Goal: Task Accomplishment & Management: Use online tool/utility

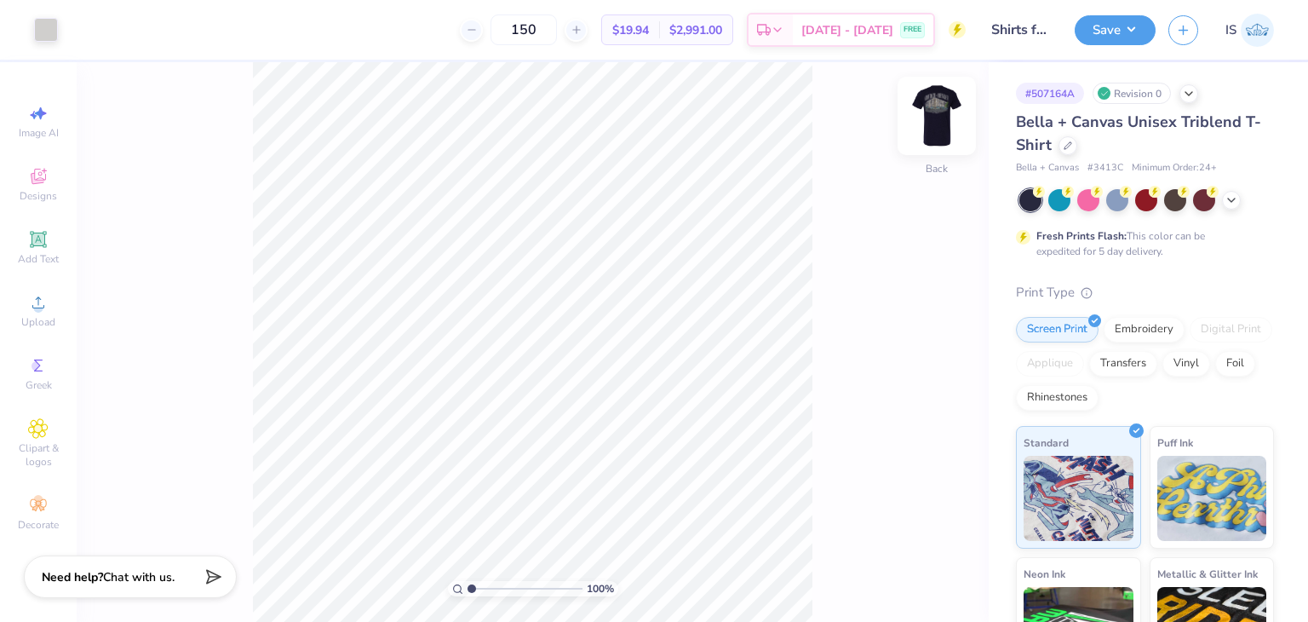
click at [944, 113] on img at bounding box center [937, 116] width 68 height 68
click at [938, 124] on img at bounding box center [937, 116] width 68 height 68
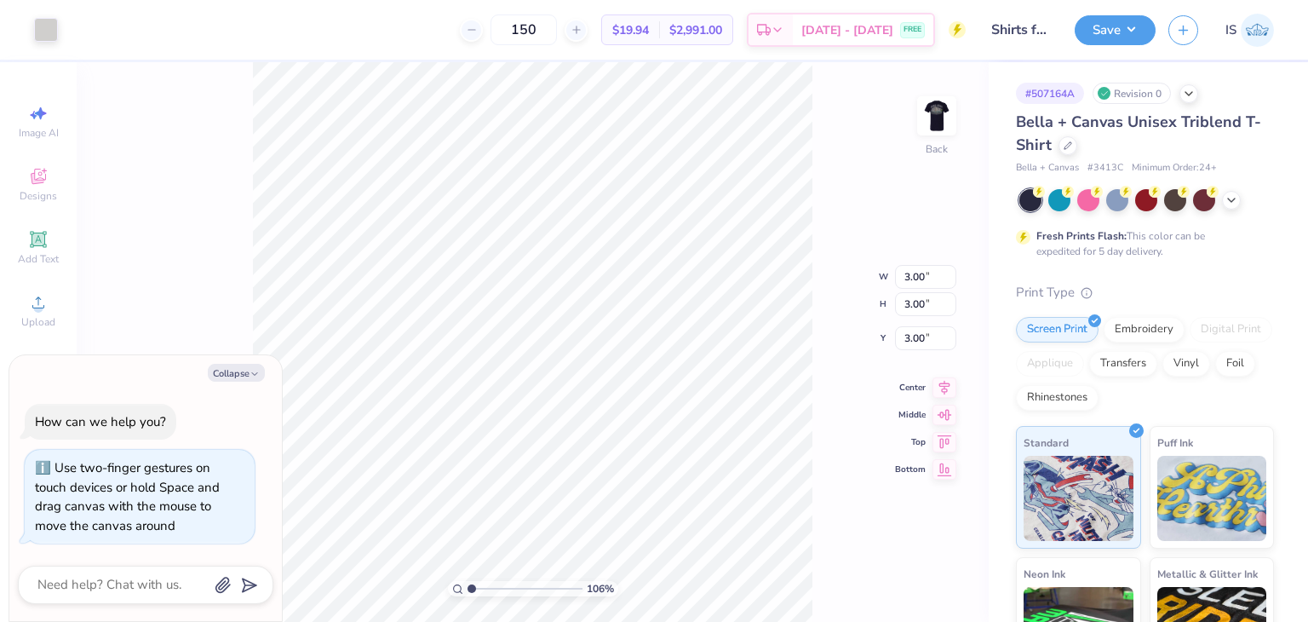
type input "1.06958211482958"
type textarea "x"
click at [748, 434] on li "Ungroup" at bounding box center [738, 449] width 134 height 33
type input "2.64442147920836"
type textarea "x"
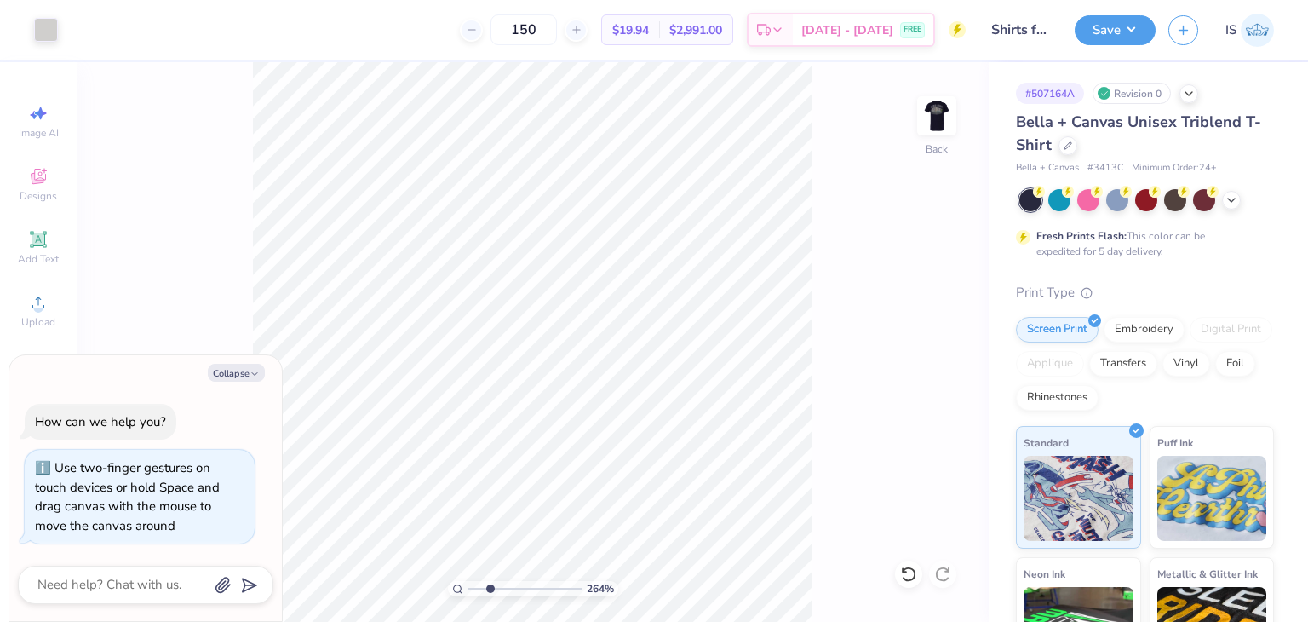
type input "2.64442147920836"
type textarea "x"
click at [44, 30] on div at bounding box center [46, 28] width 24 height 24
type input "2.64442147920836"
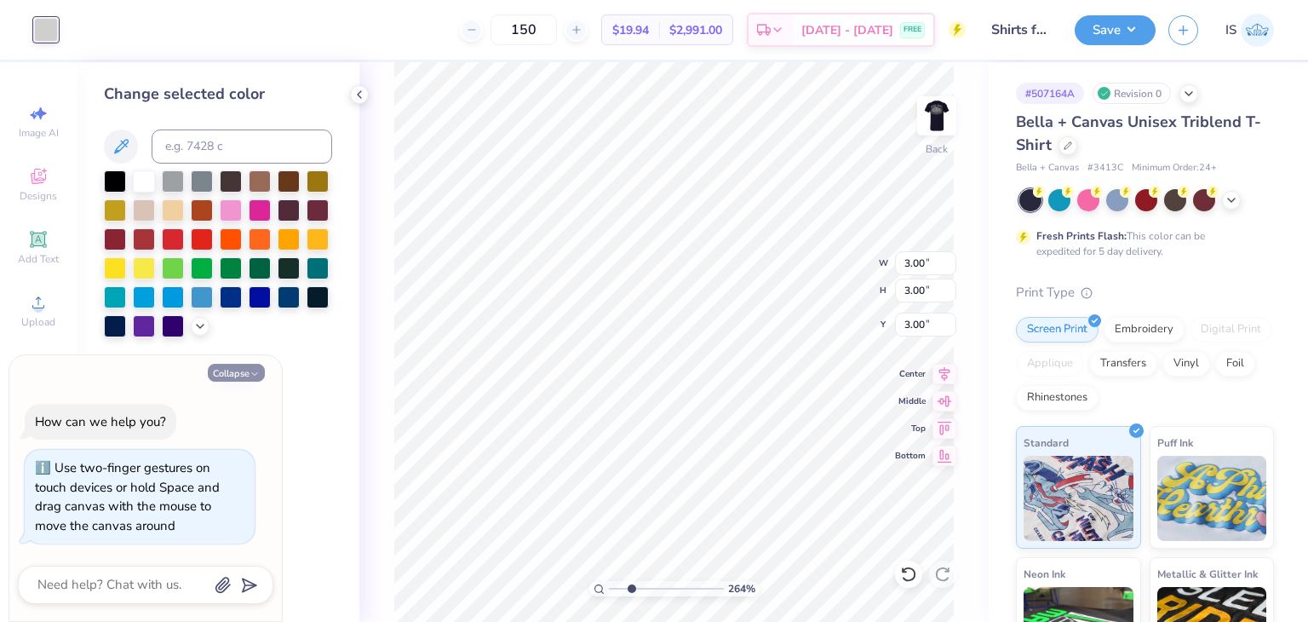
click at [245, 377] on button "Collapse" at bounding box center [236, 373] width 57 height 18
type textarea "x"
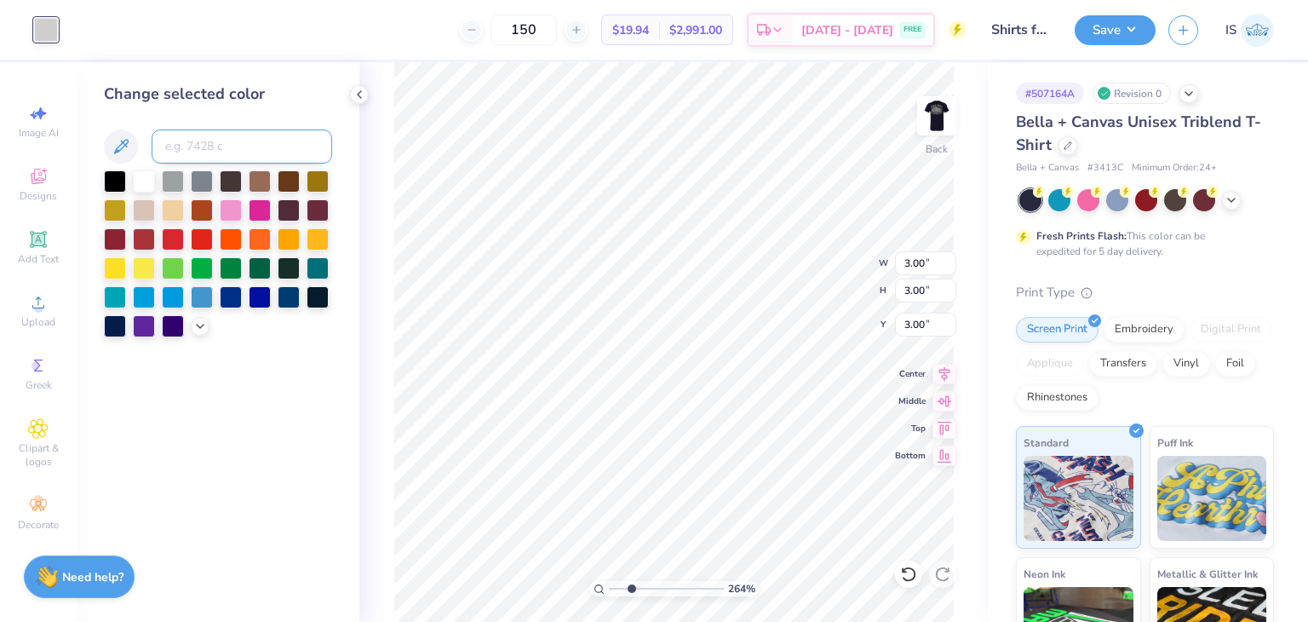
click at [225, 136] on input at bounding box center [242, 146] width 181 height 34
type input "4635"
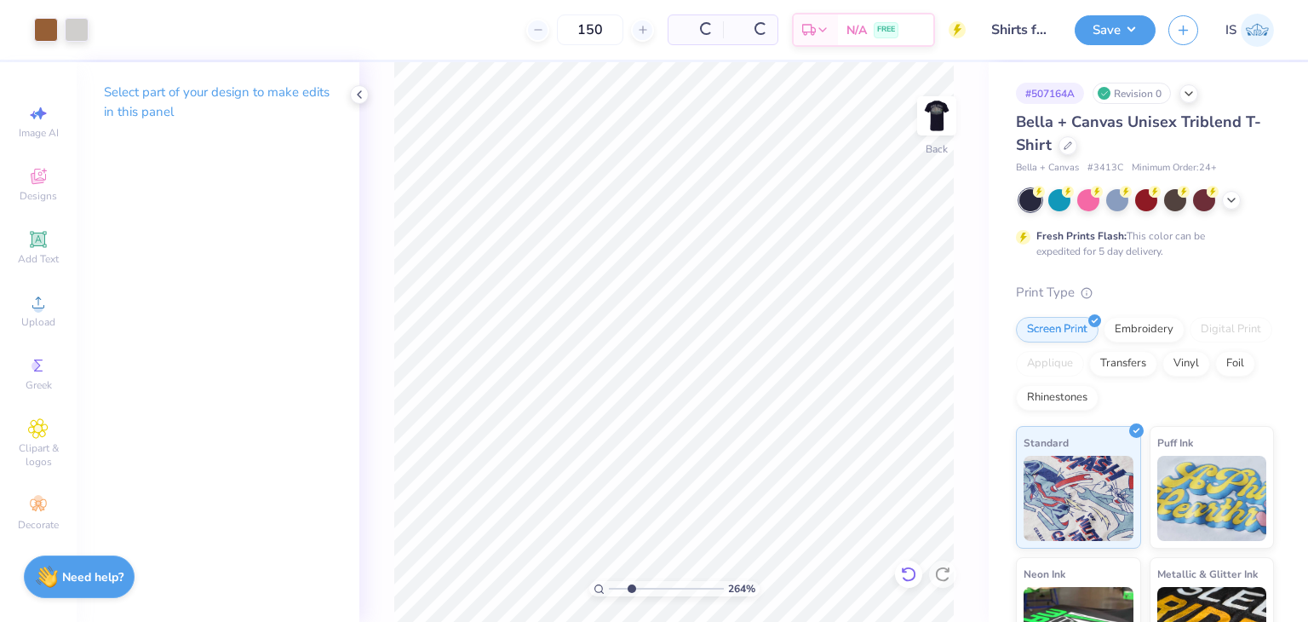
click at [905, 572] on icon at bounding box center [904, 569] width 3 height 3
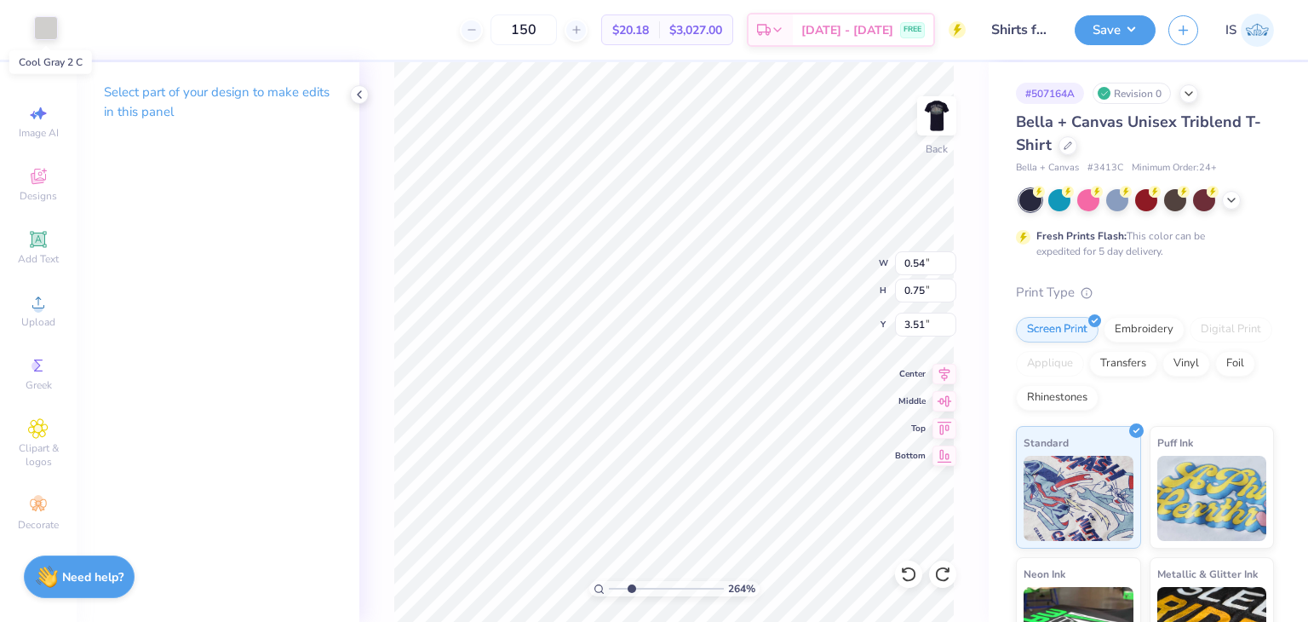
click at [41, 38] on div at bounding box center [46, 28] width 24 height 24
type input "2.64442147920836"
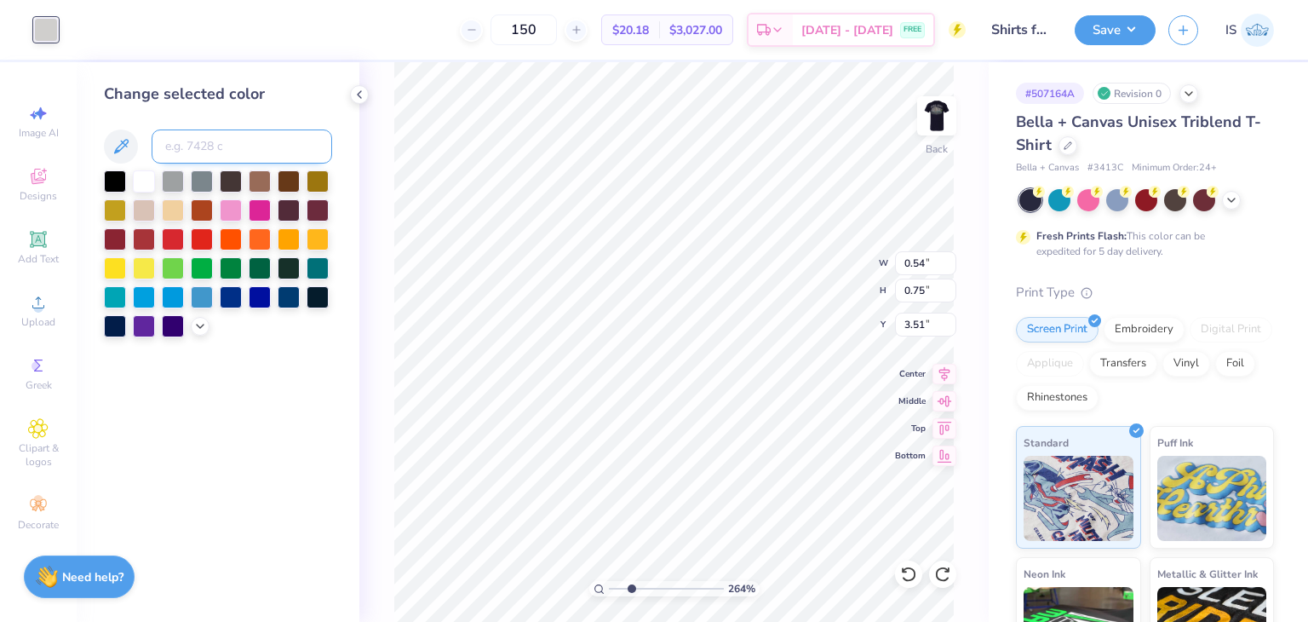
click at [259, 130] on input at bounding box center [242, 146] width 181 height 34
type input "4635"
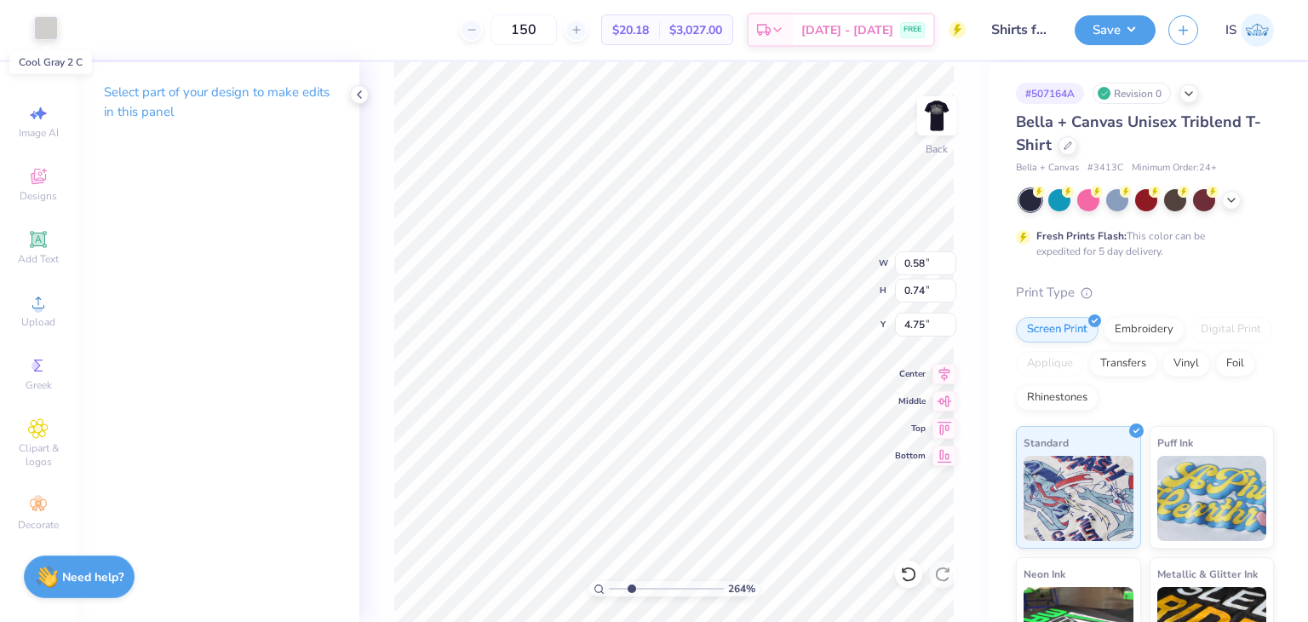
click at [43, 28] on div at bounding box center [46, 28] width 24 height 24
type input "2.64442147920836"
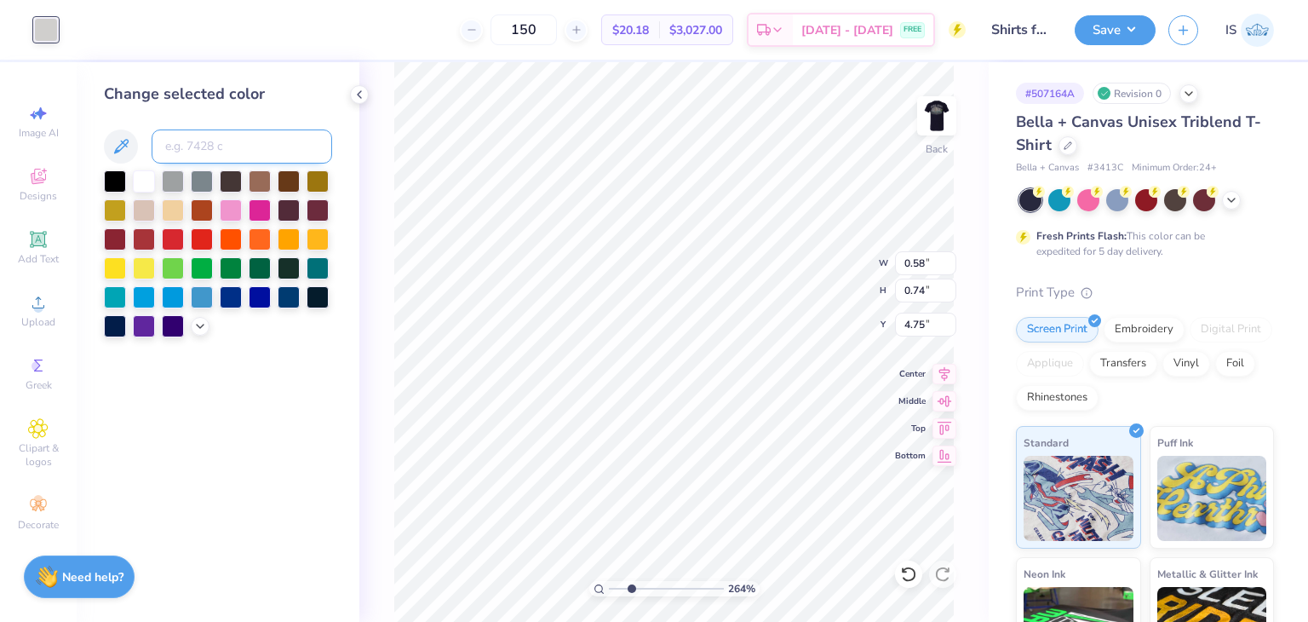
click at [230, 138] on input at bounding box center [242, 146] width 181 height 34
type input "4635"
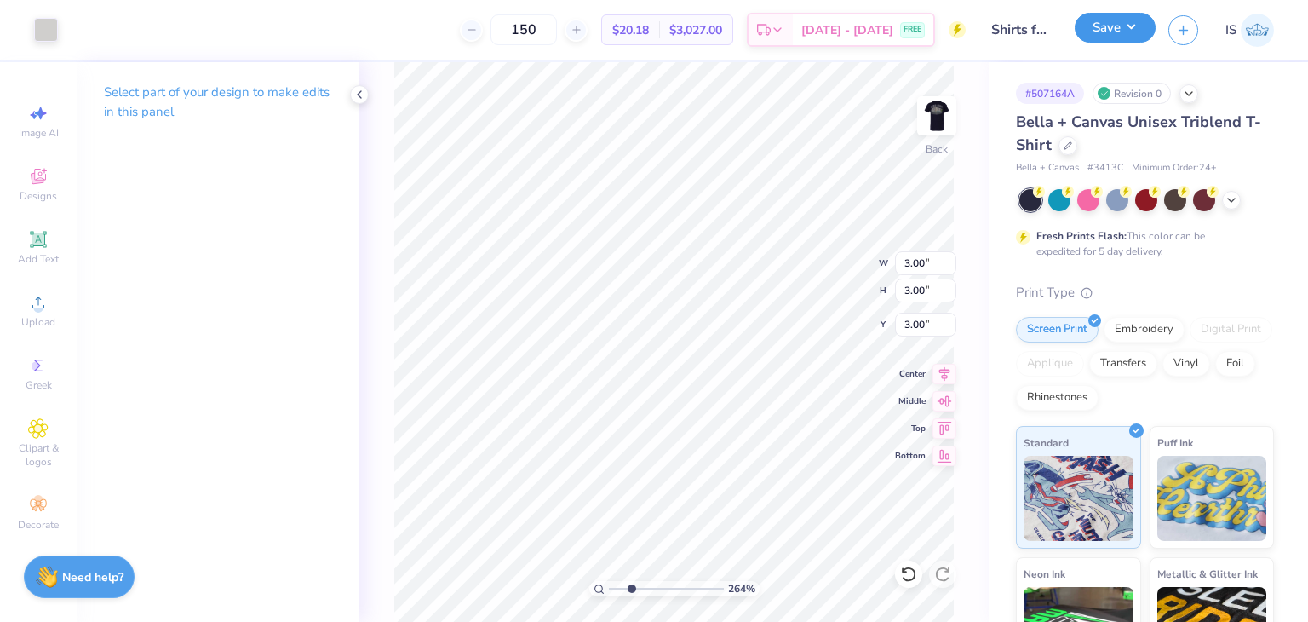
click at [1124, 33] on button "Save" at bounding box center [1115, 28] width 81 height 30
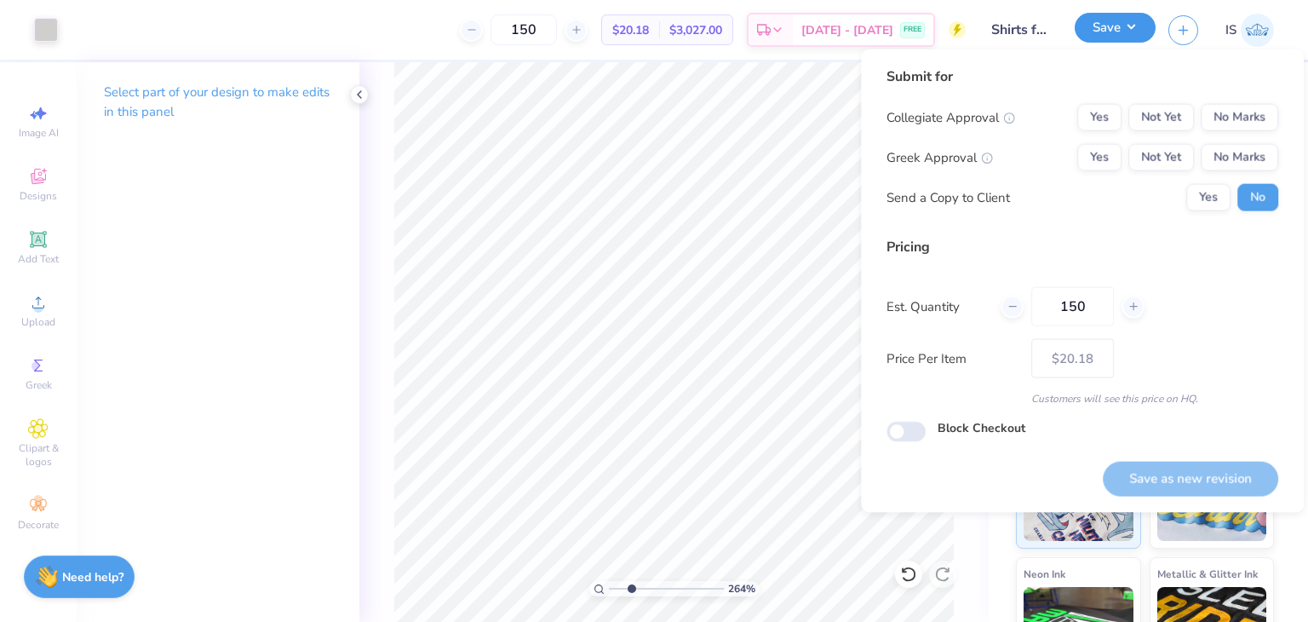
type input "2.64442147920836"
click at [1253, 107] on button "No Marks" at bounding box center [1240, 117] width 78 height 27
click at [1254, 144] on button "No Marks" at bounding box center [1240, 157] width 78 height 27
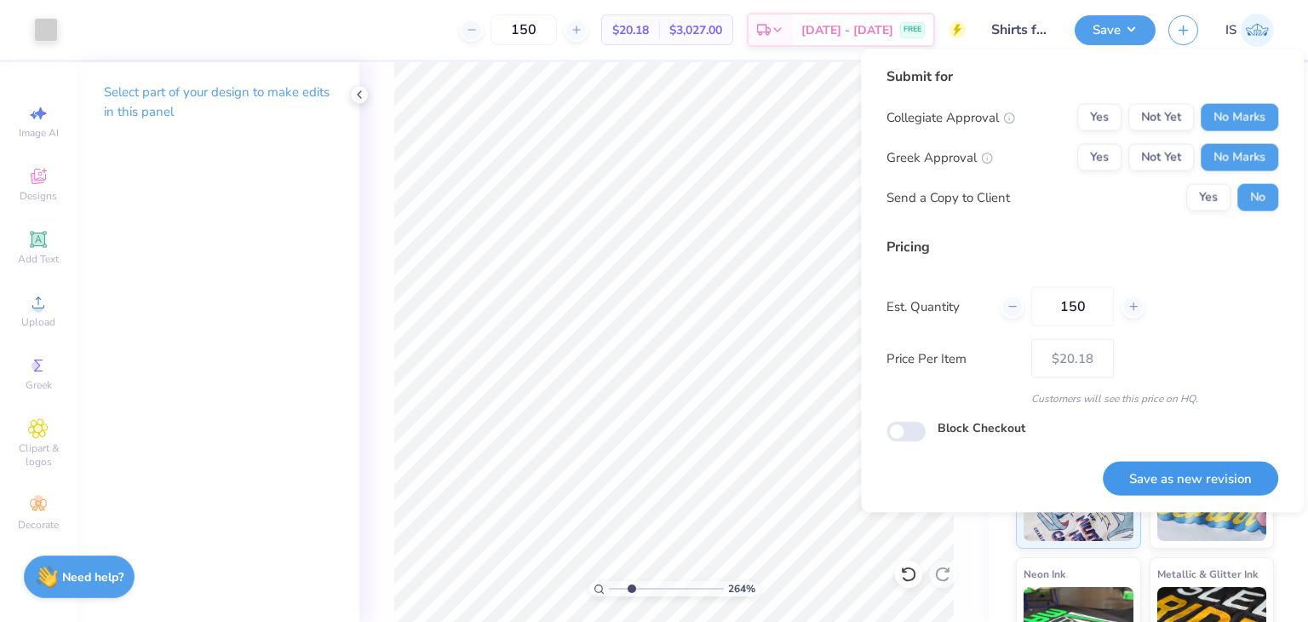
click at [1194, 473] on button "Save as new revision" at bounding box center [1190, 478] width 175 height 35
type input "$20.18"
type input "2.64442147920836"
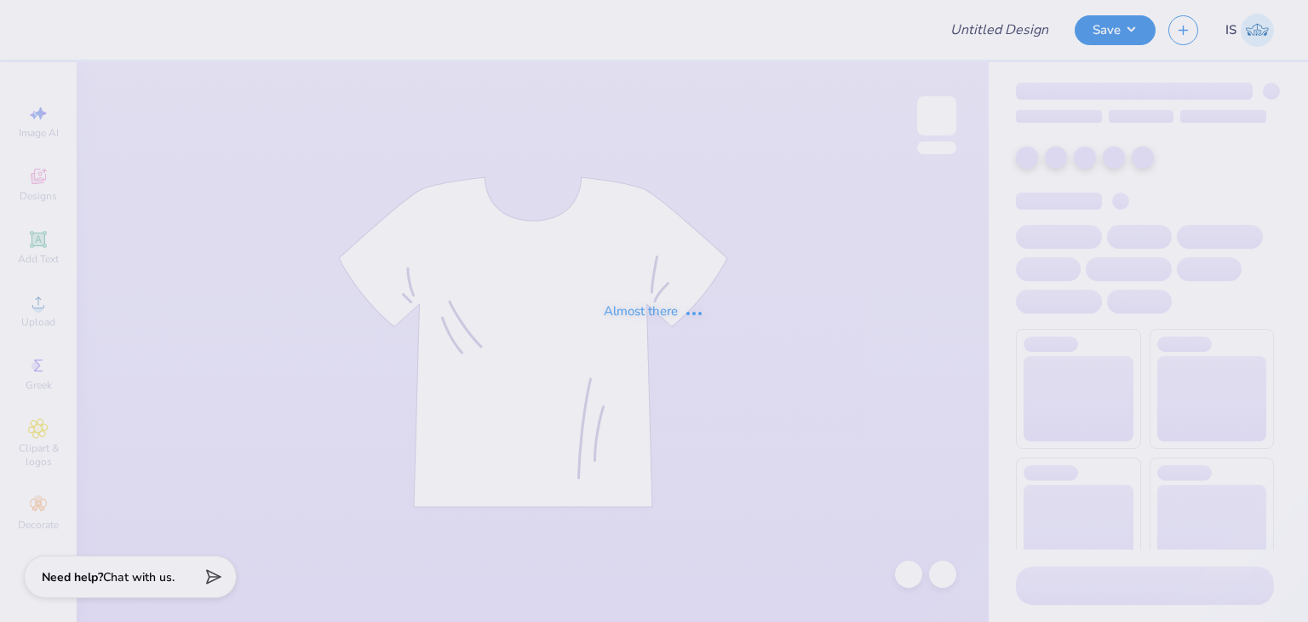
type input "Shirts for CH"
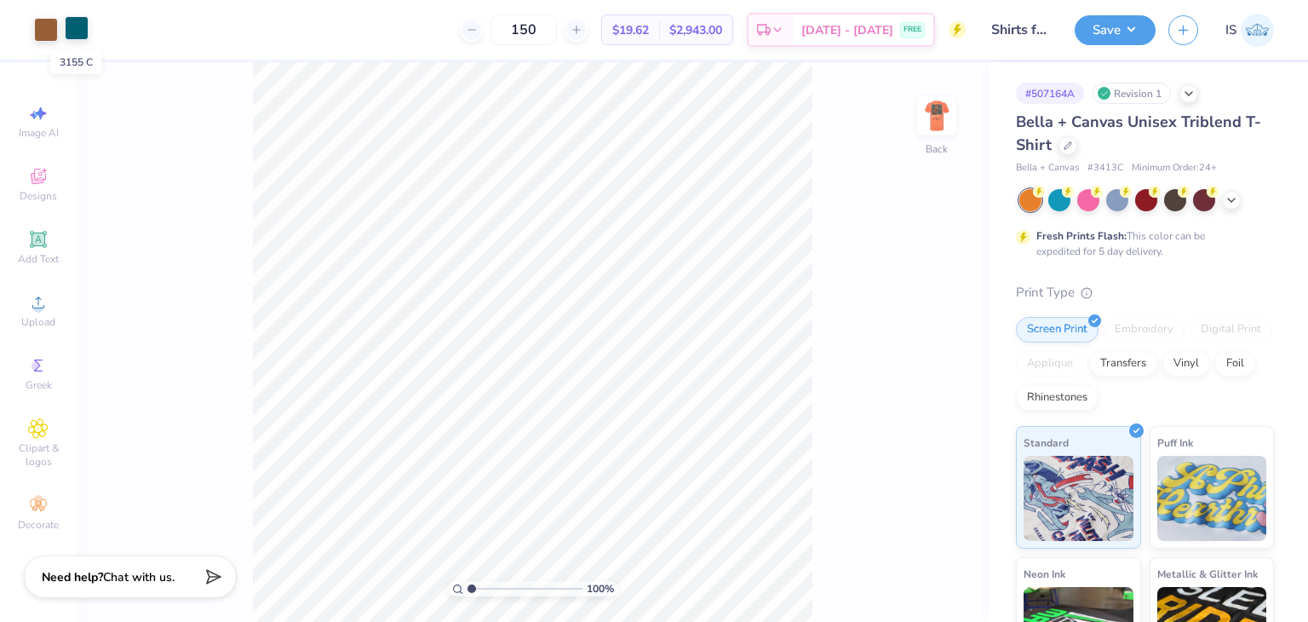
click at [76, 34] on div at bounding box center [77, 28] width 24 height 24
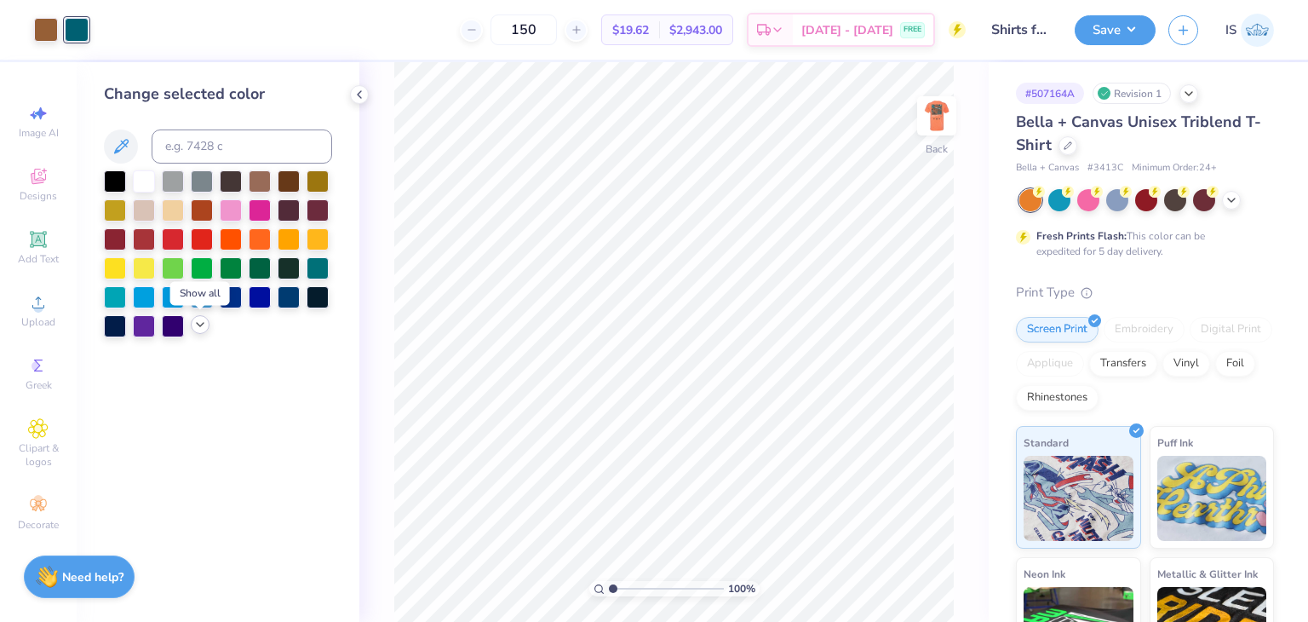
click at [194, 325] on icon at bounding box center [200, 325] width 14 height 14
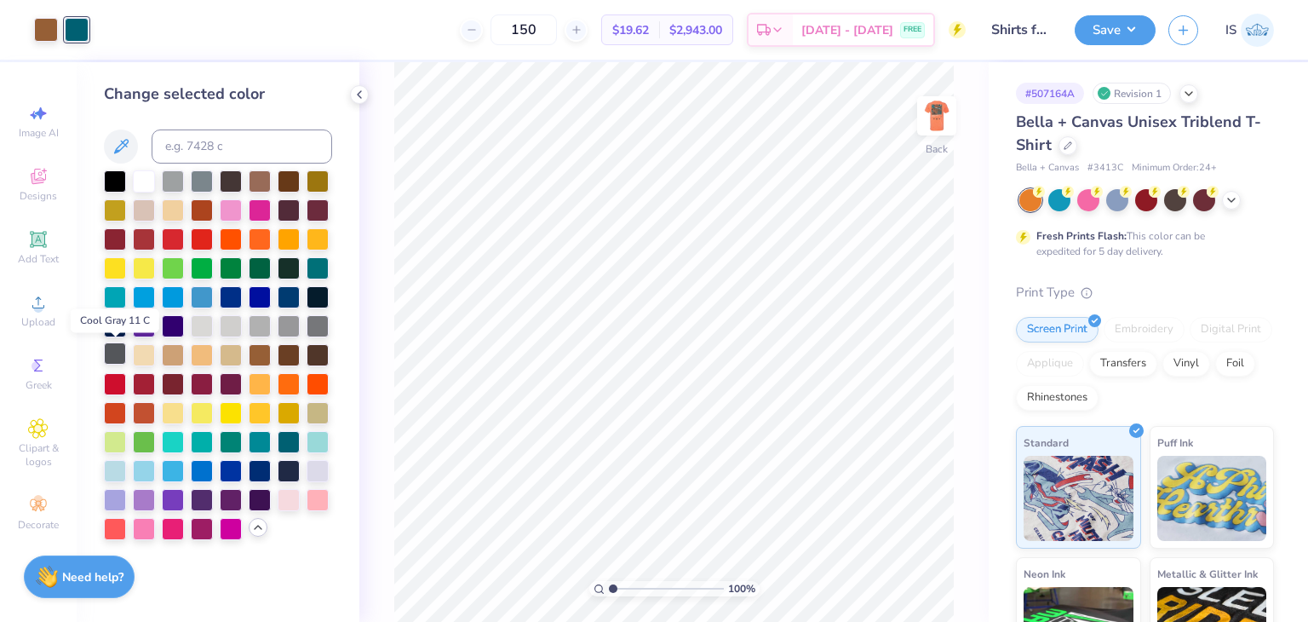
click at [113, 354] on div at bounding box center [115, 353] width 22 height 22
click at [1147, 39] on button "Save" at bounding box center [1115, 28] width 81 height 30
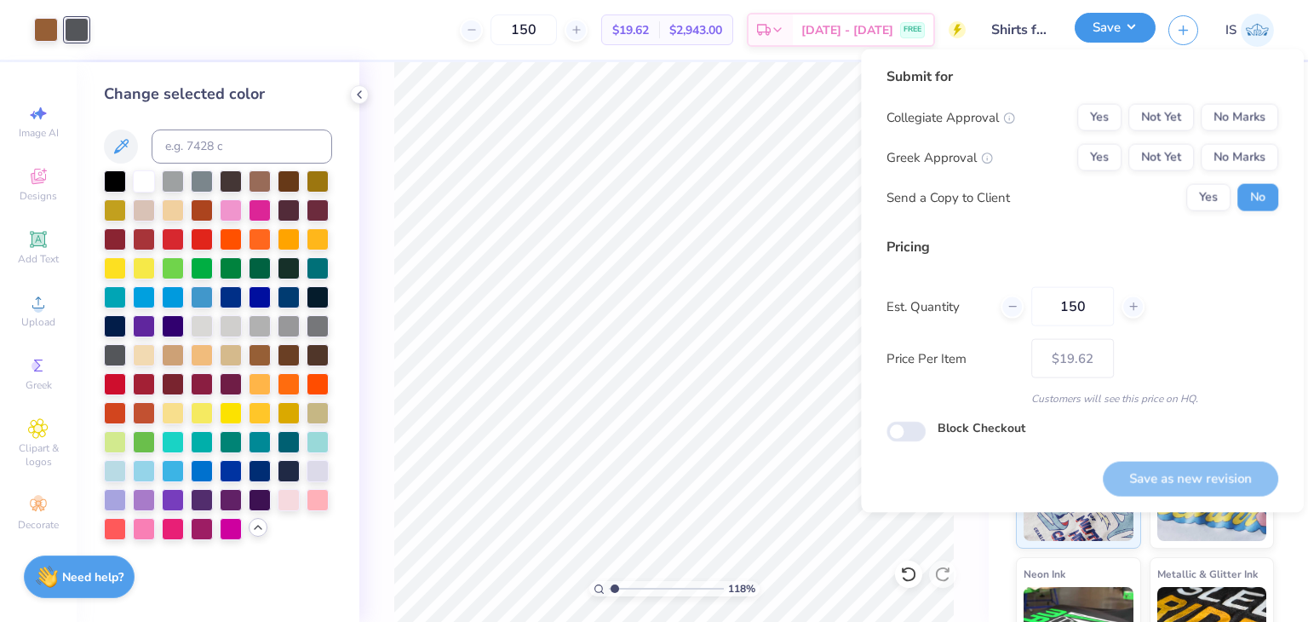
type input "1.18352672227963"
click at [1234, 111] on button "No Marks" at bounding box center [1240, 117] width 78 height 27
click at [1244, 161] on button "No Marks" at bounding box center [1240, 157] width 78 height 27
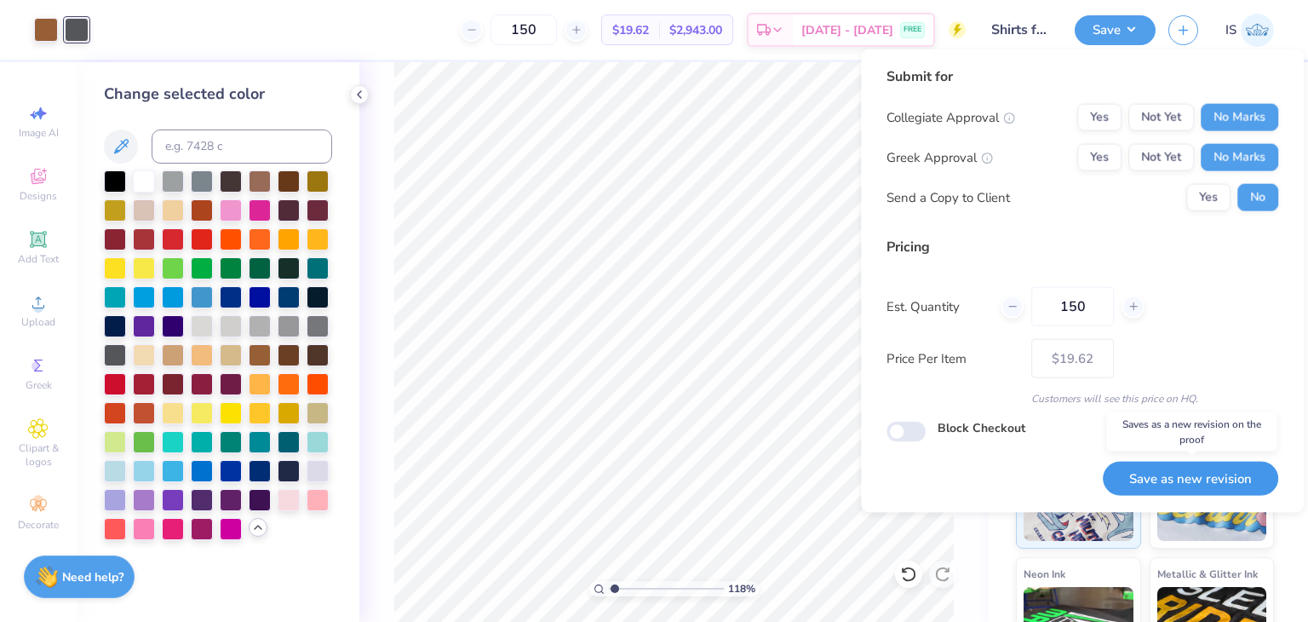
click at [1196, 469] on button "Save as new revision" at bounding box center [1190, 478] width 175 height 35
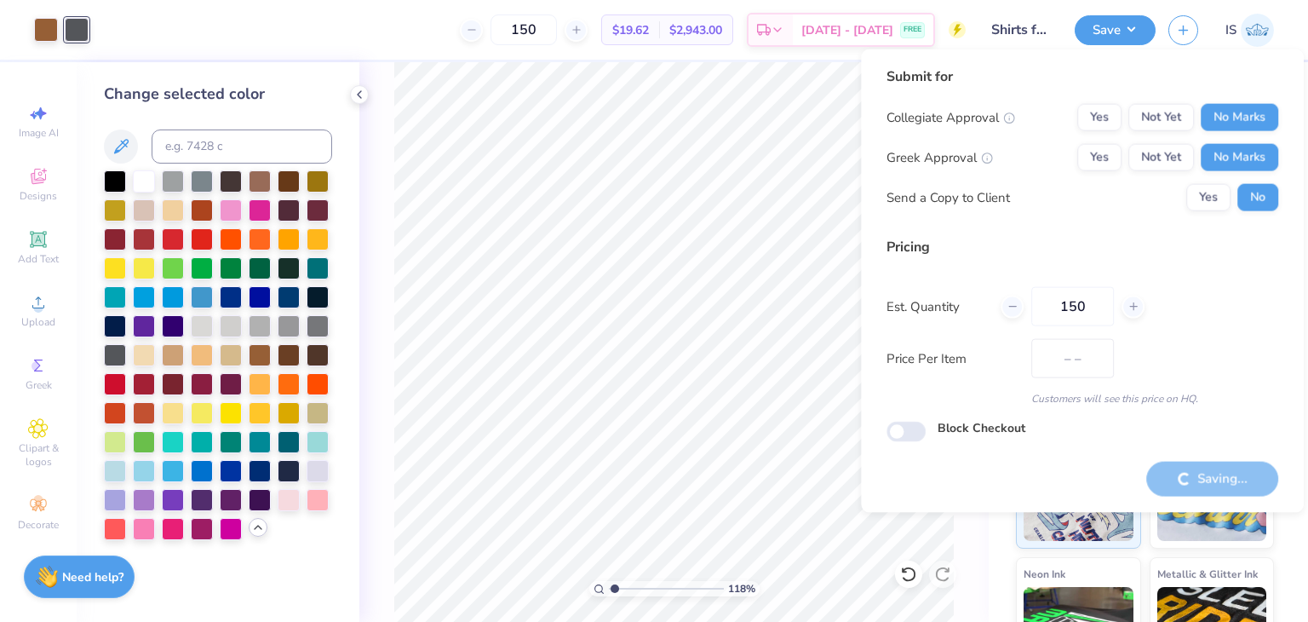
type input "$19.62"
type input "1.18352672227963"
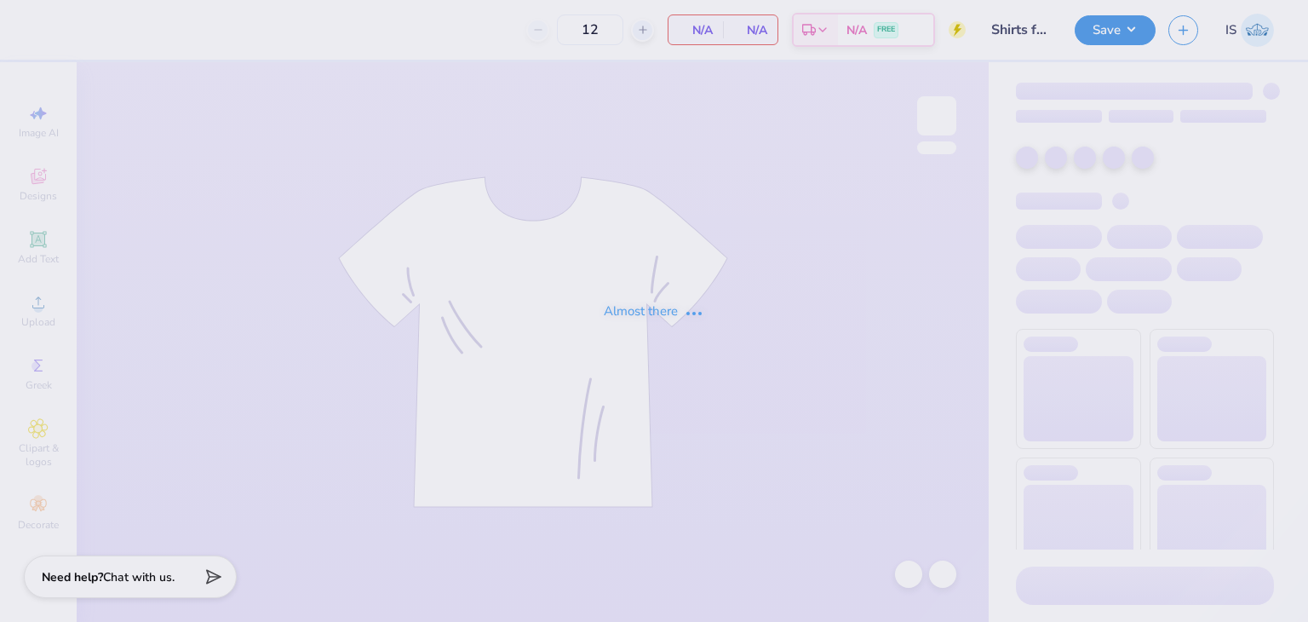
type input "150"
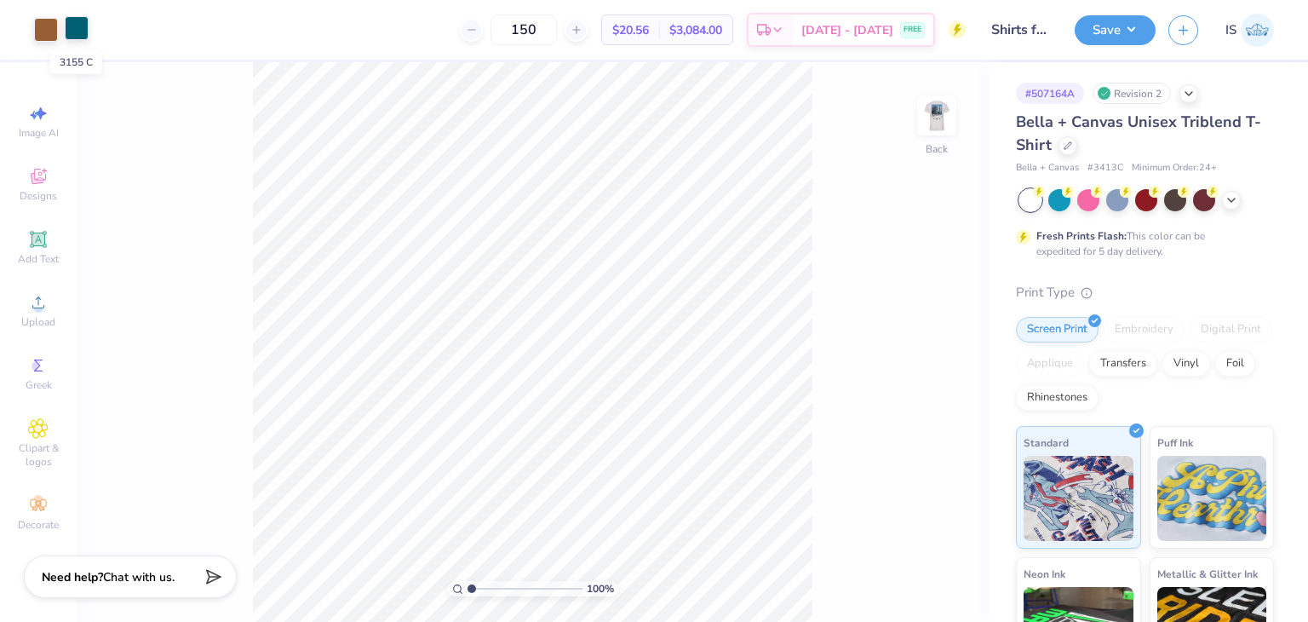
click at [72, 25] on div at bounding box center [77, 28] width 24 height 24
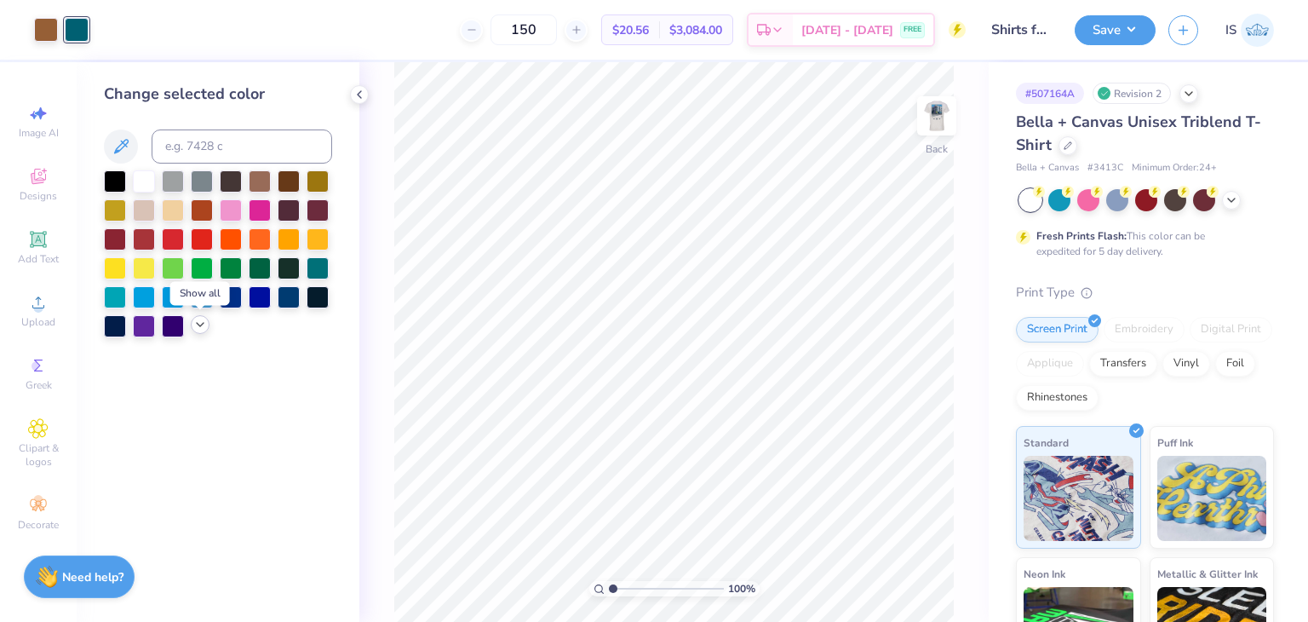
click at [198, 325] on polyline at bounding box center [200, 324] width 7 height 3
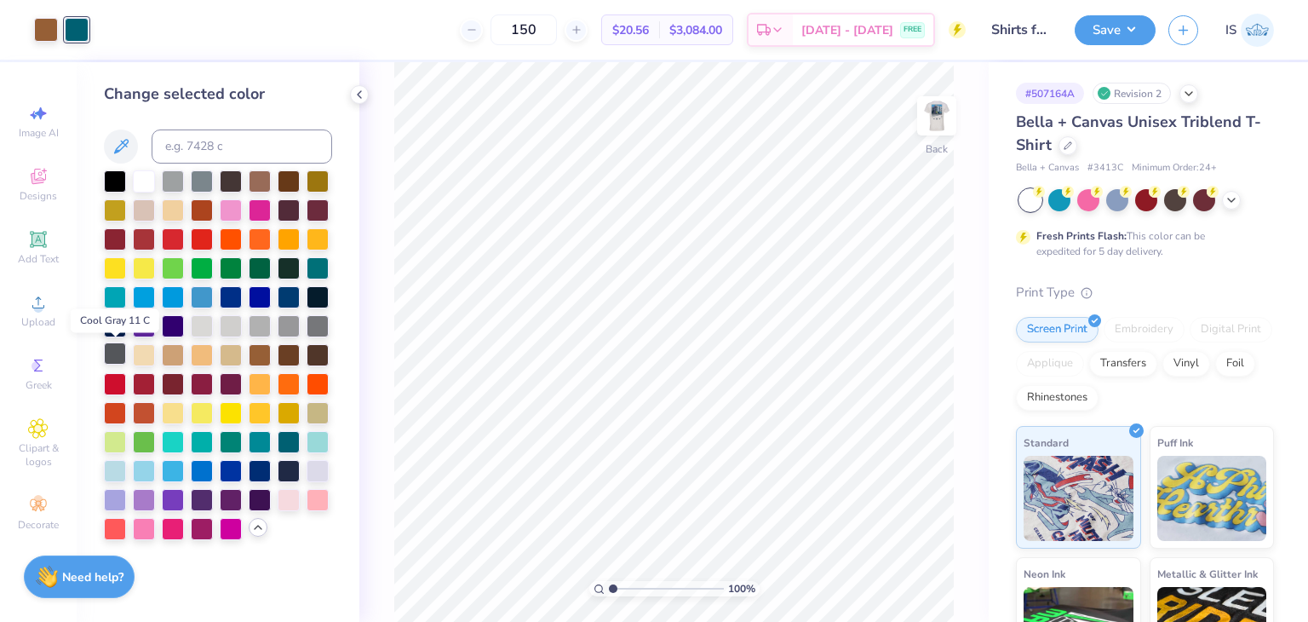
click at [124, 342] on div at bounding box center [115, 353] width 22 height 22
click at [1152, 11] on div "Save IS" at bounding box center [1191, 30] width 233 height 60
click at [1141, 21] on button "Save" at bounding box center [1115, 28] width 81 height 30
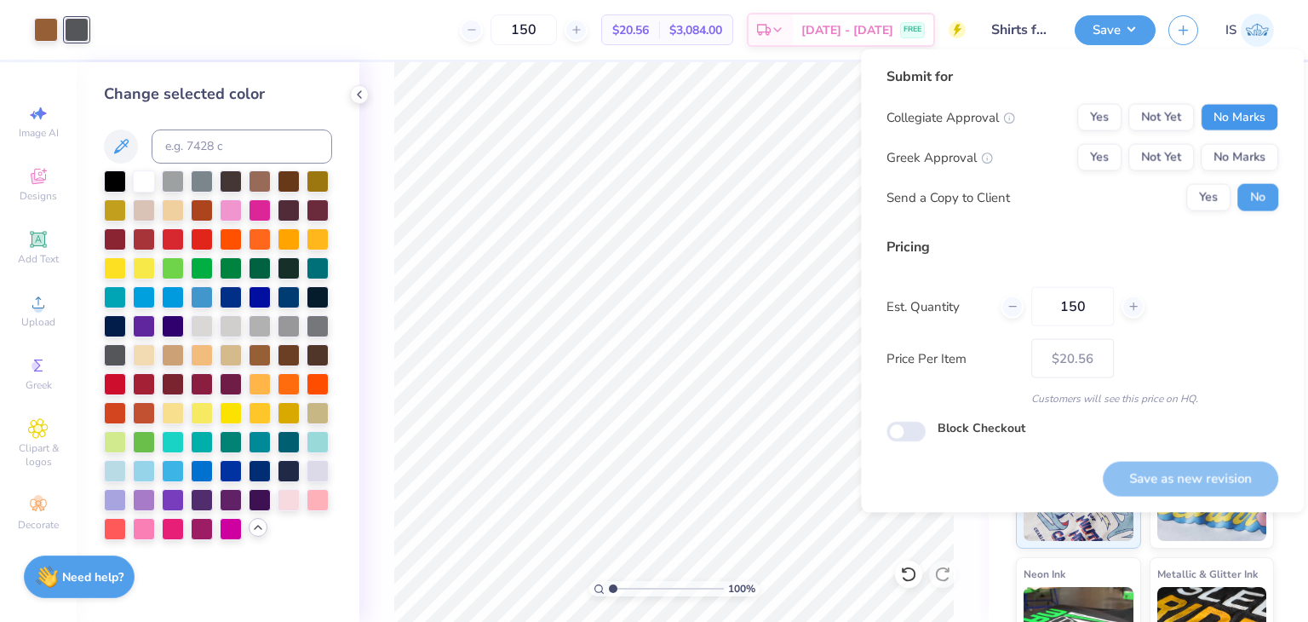
click at [1253, 113] on button "No Marks" at bounding box center [1240, 117] width 78 height 27
click at [1260, 152] on button "No Marks" at bounding box center [1240, 157] width 78 height 27
click at [1226, 471] on button "Save as new revision" at bounding box center [1190, 478] width 175 height 35
type input "$20.56"
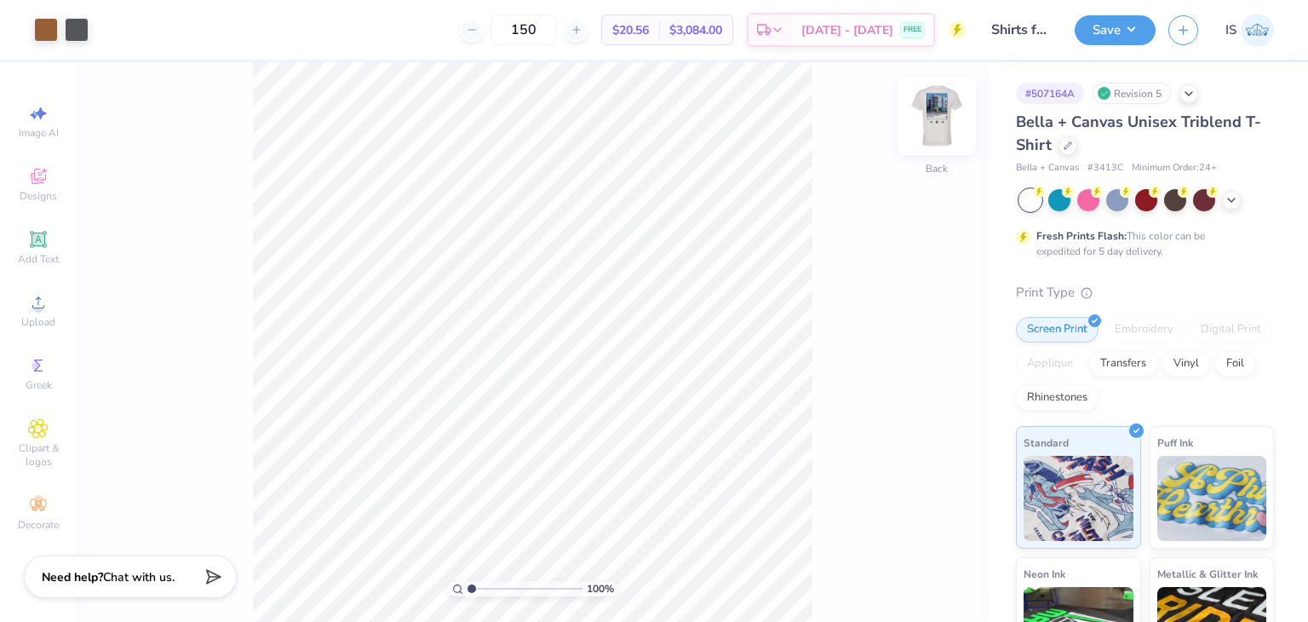
click at [925, 134] on img at bounding box center [937, 116] width 68 height 68
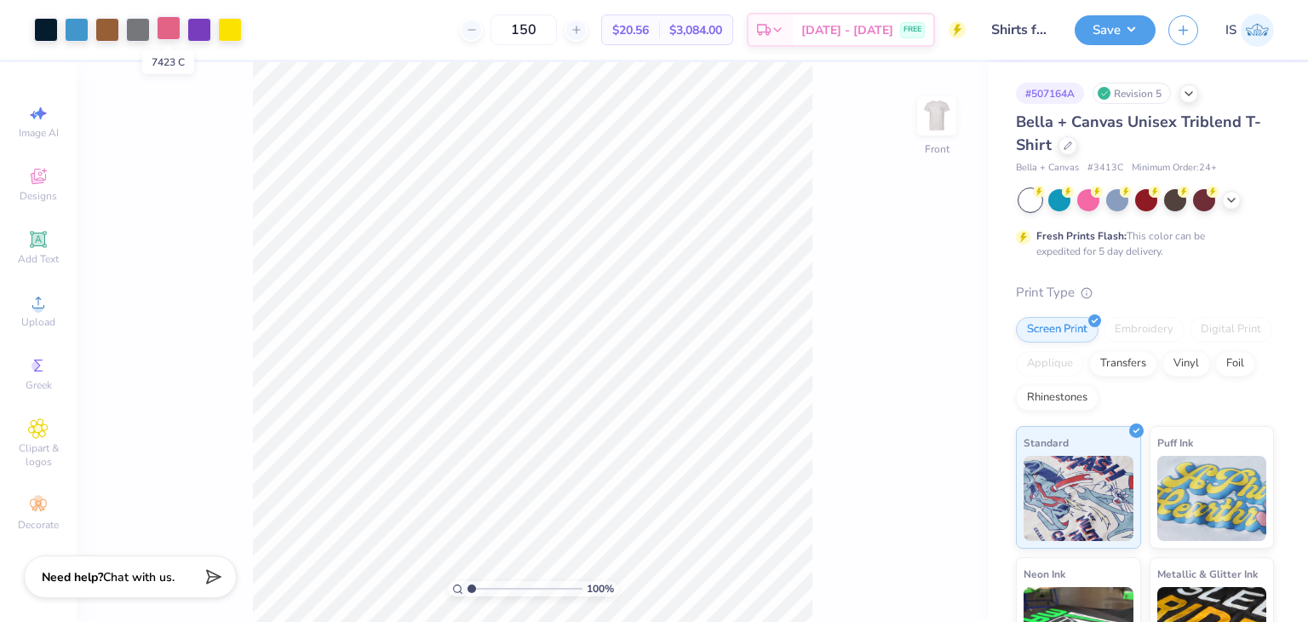
click at [161, 36] on div at bounding box center [169, 28] width 24 height 24
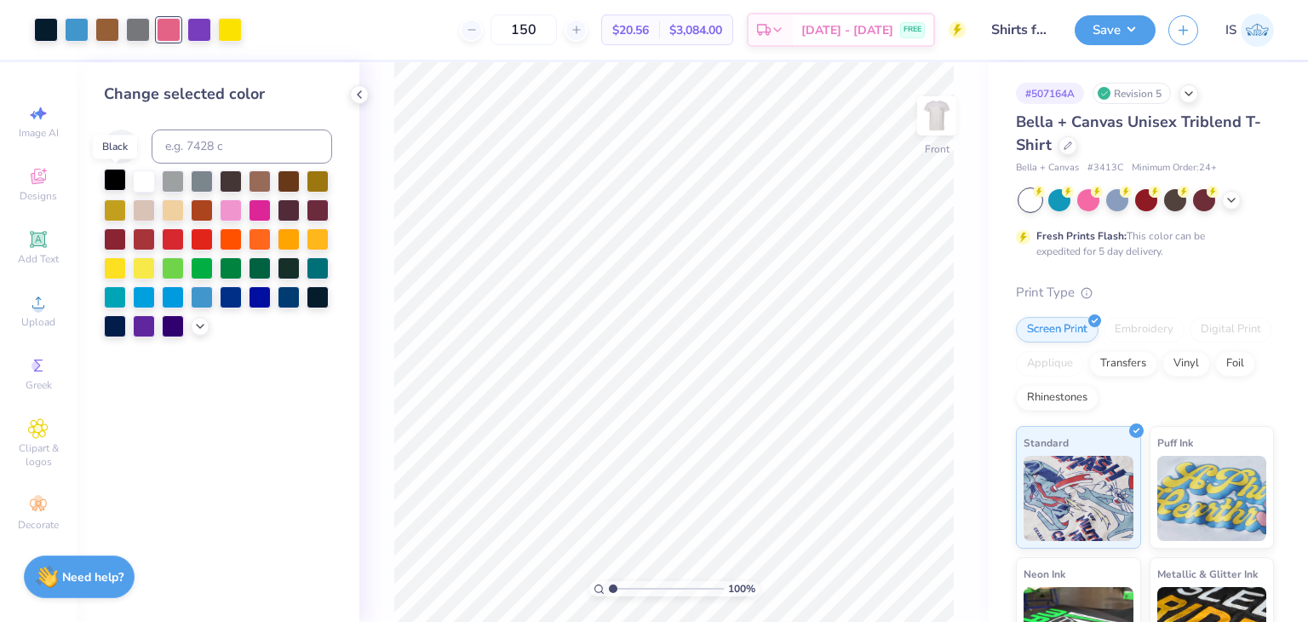
click at [109, 178] on div at bounding box center [115, 180] width 22 height 22
click at [227, 31] on div at bounding box center [230, 28] width 24 height 24
click at [136, 32] on div at bounding box center [138, 28] width 24 height 24
click at [102, 28] on div at bounding box center [107, 28] width 24 height 24
click at [45, 27] on div at bounding box center [46, 28] width 24 height 24
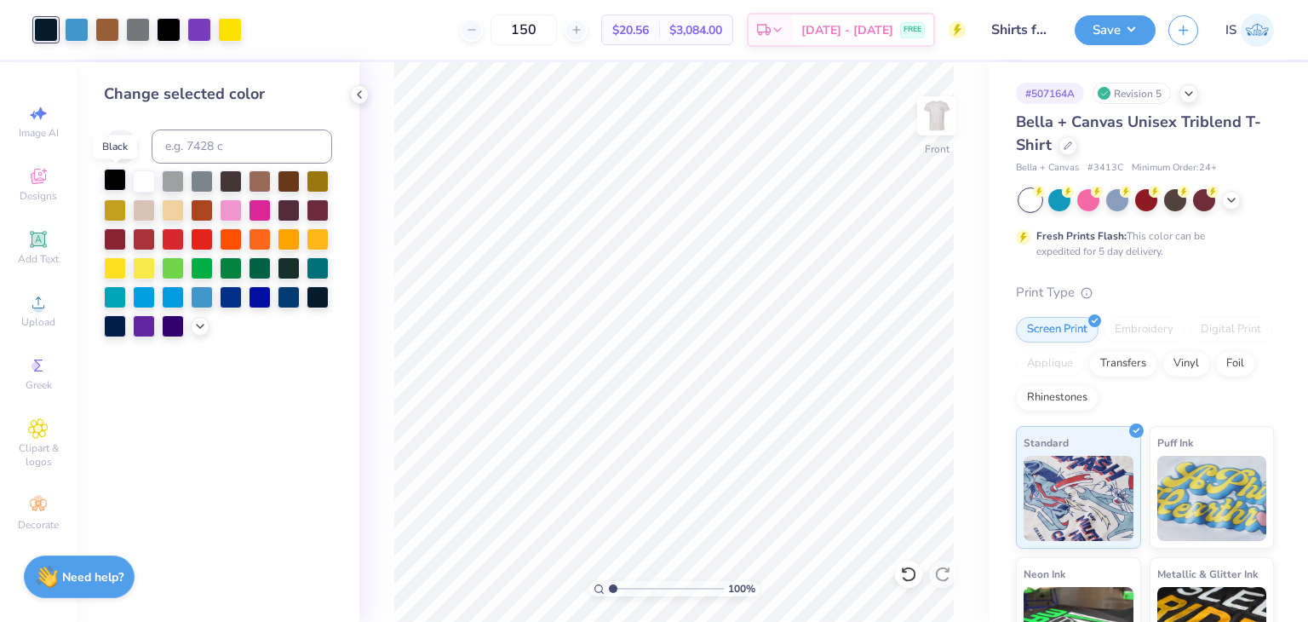
click at [114, 181] on div at bounding box center [115, 180] width 22 height 22
click at [109, 37] on div at bounding box center [107, 28] width 24 height 24
click at [199, 328] on icon at bounding box center [200, 325] width 14 height 14
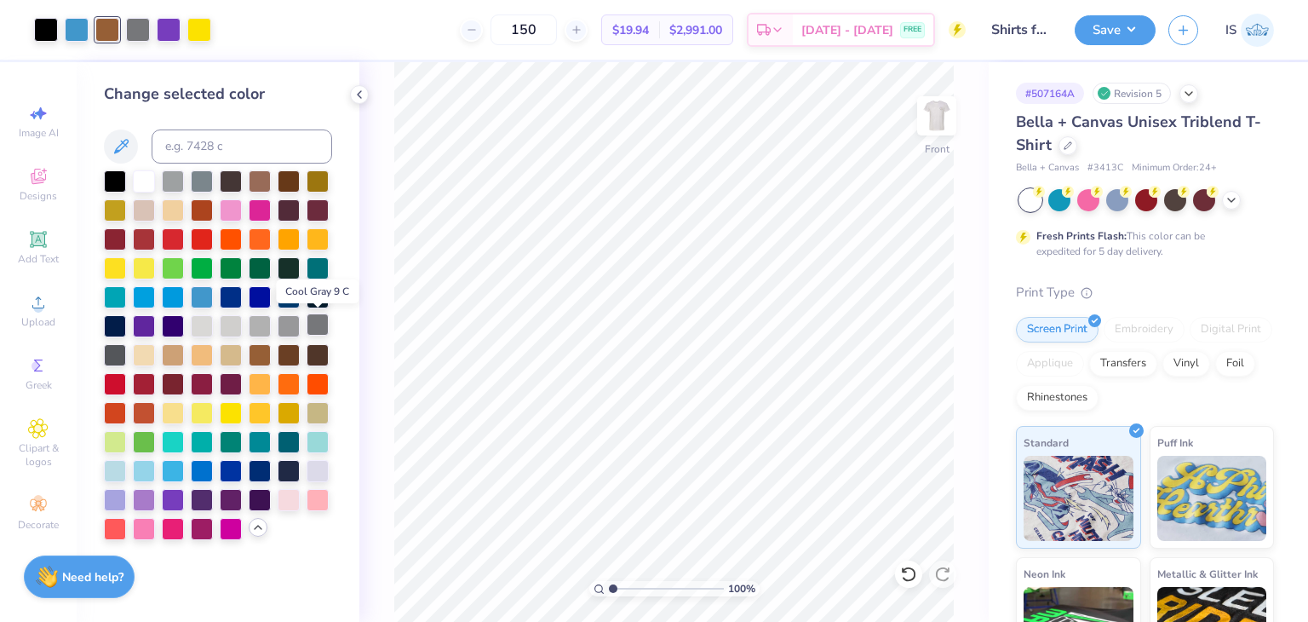
click at [311, 326] on div at bounding box center [318, 324] width 22 height 22
